Goal: Information Seeking & Learning: Find specific fact

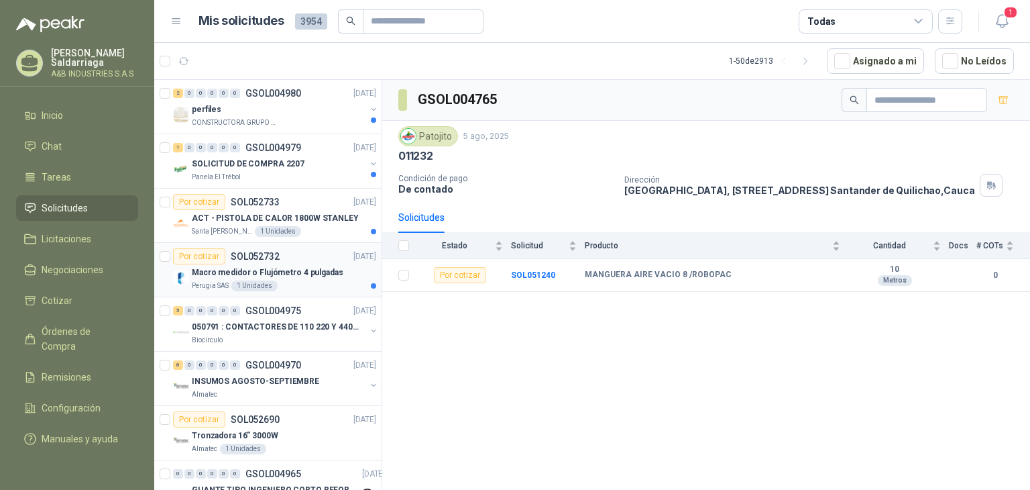
click at [306, 274] on p "Macro medidor o Flujómetro 4 pulgadas" at bounding box center [268, 272] width 152 height 13
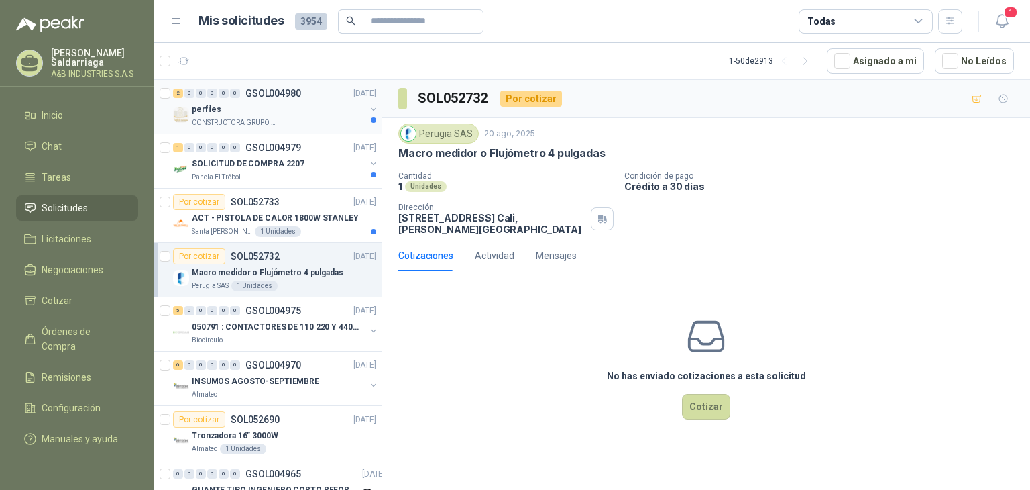
click at [283, 112] on div "perfiles" at bounding box center [279, 109] width 174 height 16
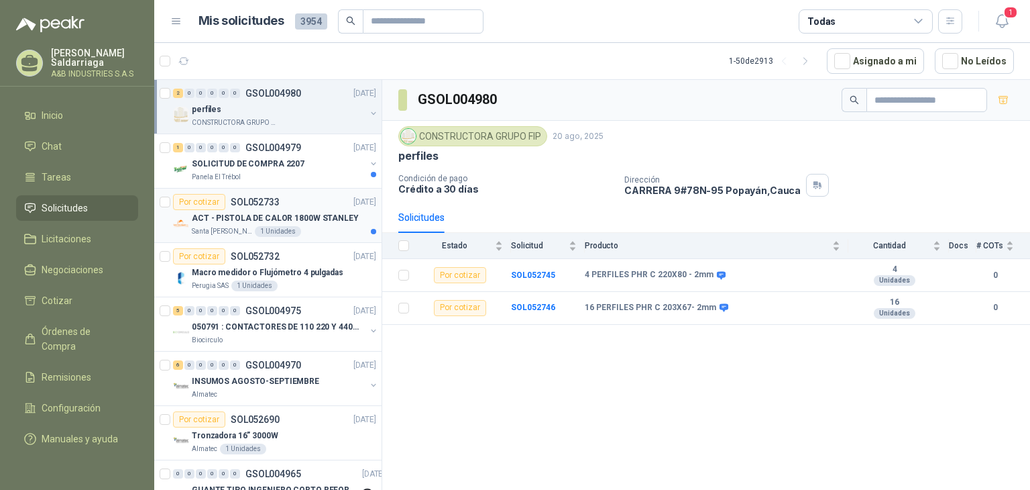
click at [306, 213] on p "ACT - PISTOLA DE CALOR 1800W STANLEY" at bounding box center [275, 218] width 167 height 13
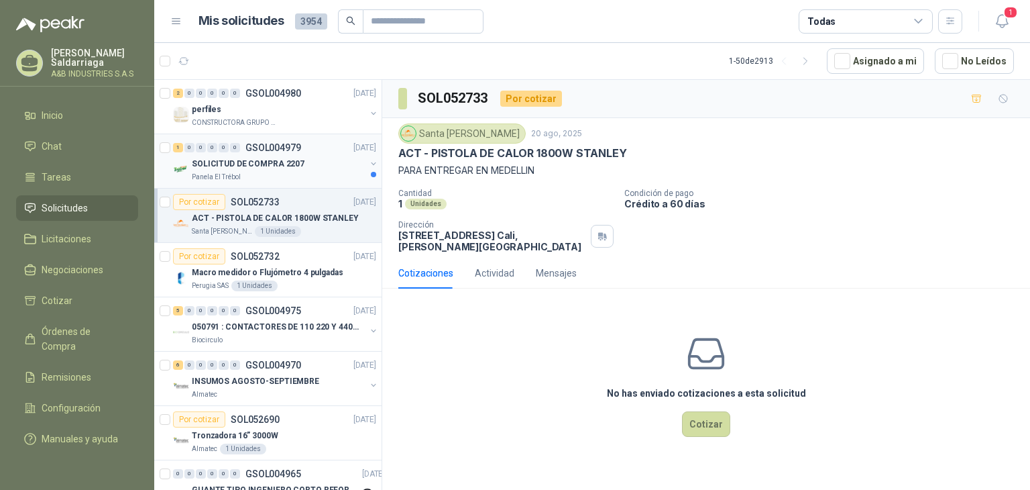
click at [251, 163] on p "SOLICITUD DE COMPRA 2207" at bounding box center [248, 164] width 113 height 13
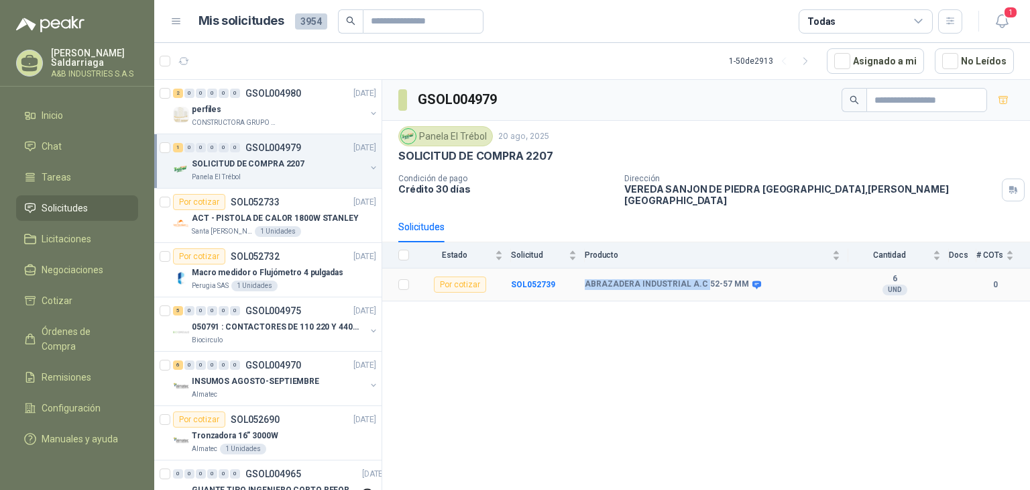
drag, startPoint x: 585, startPoint y: 272, endPoint x: 701, endPoint y: 271, distance: 116.0
click at [701, 279] on b "ABRAZADERA INDUSTRIAL A.C 52-57 MM" at bounding box center [667, 284] width 164 height 11
copy b "ABRAZADERA INDUSTRIAL A.C"
click at [711, 392] on div "GSOL004979 Panela El Trébol 20 ago, 2025 SOLICITUD DE COMPRA 2207 Condición de …" at bounding box center [706, 287] width 648 height 414
drag, startPoint x: 578, startPoint y: 273, endPoint x: 730, endPoint y: 270, distance: 151.6
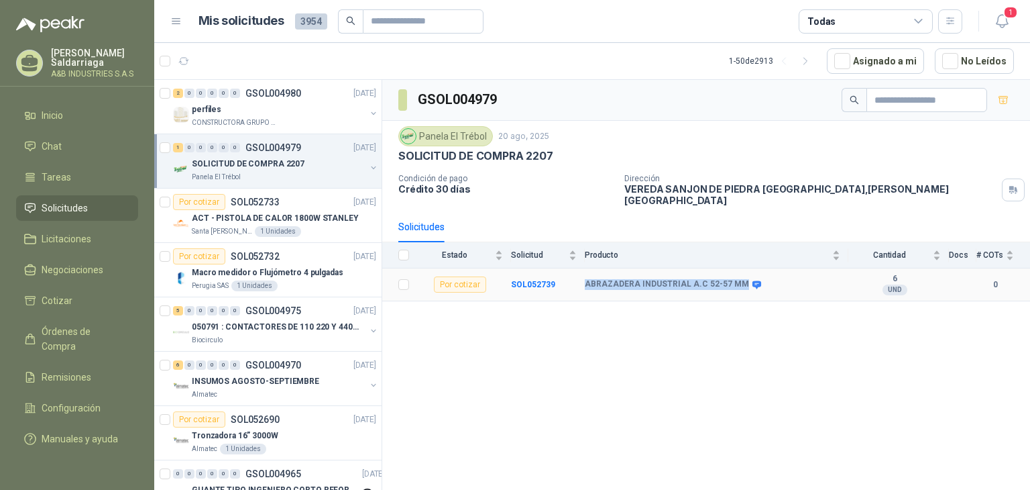
click at [736, 268] on tr "Por cotizar SOL052739 ABRAZADERA INDUSTRIAL A.C 52-57 MM 6 UND  0" at bounding box center [706, 284] width 648 height 33
copy tr "ABRAZADERA INDUSTRIAL A.C 52-57 MM"
click at [486, 363] on div "GSOL004979 Panela El Trébol 20 ago, 2025 SOLICITUD DE COMPRA 2207 Condición de …" at bounding box center [706, 287] width 648 height 414
